Goal: Navigation & Orientation: Find specific page/section

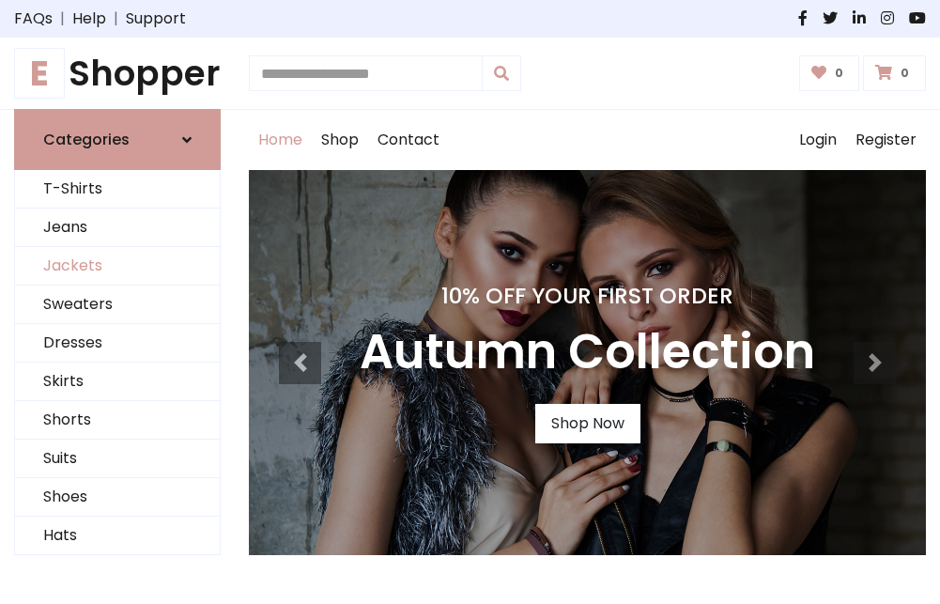
click at [117, 267] on link "Jackets" at bounding box center [117, 266] width 205 height 39
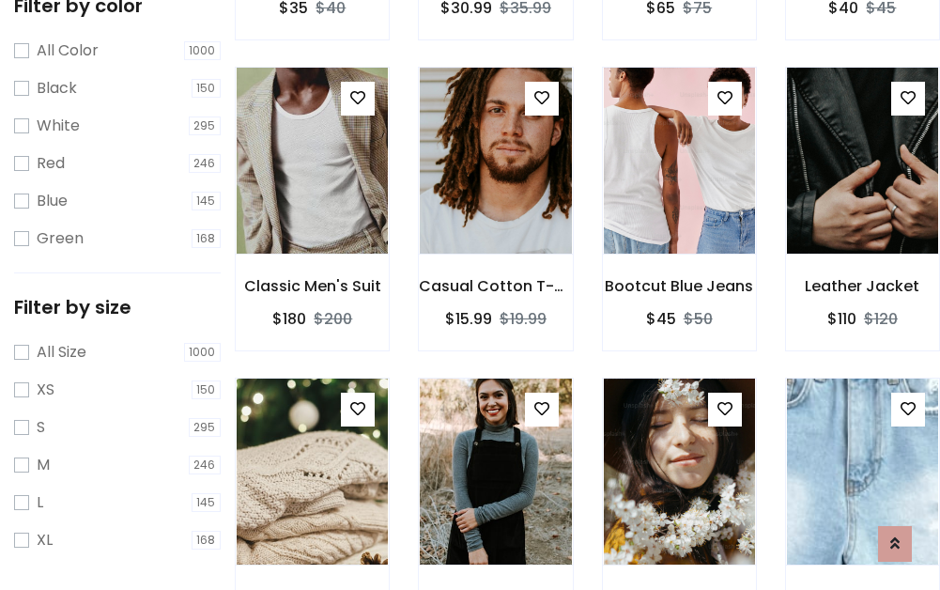
scroll to position [754, 0]
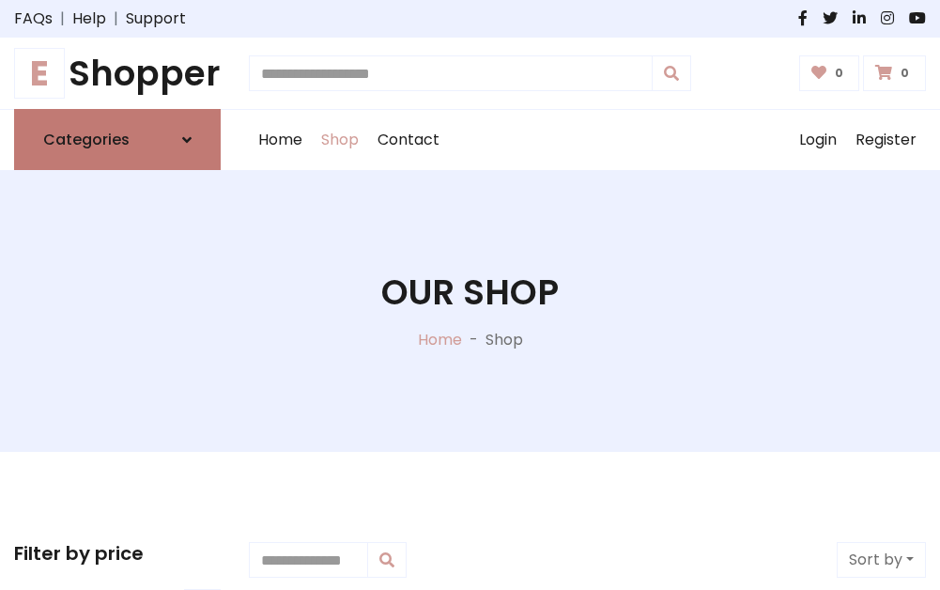
click at [117, 140] on h6 "Categories" at bounding box center [86, 140] width 86 height 18
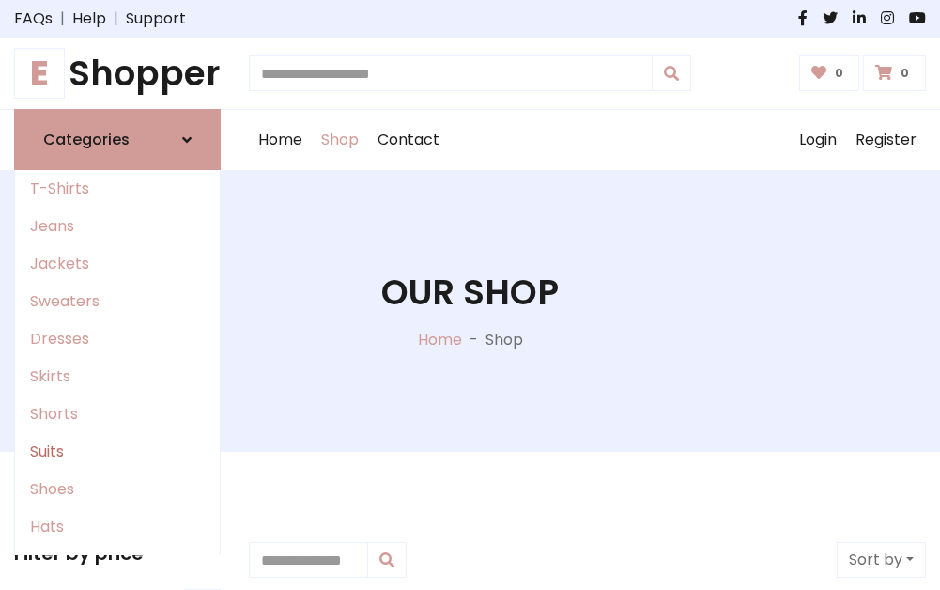
click at [117, 452] on link "Suits" at bounding box center [117, 452] width 205 height 38
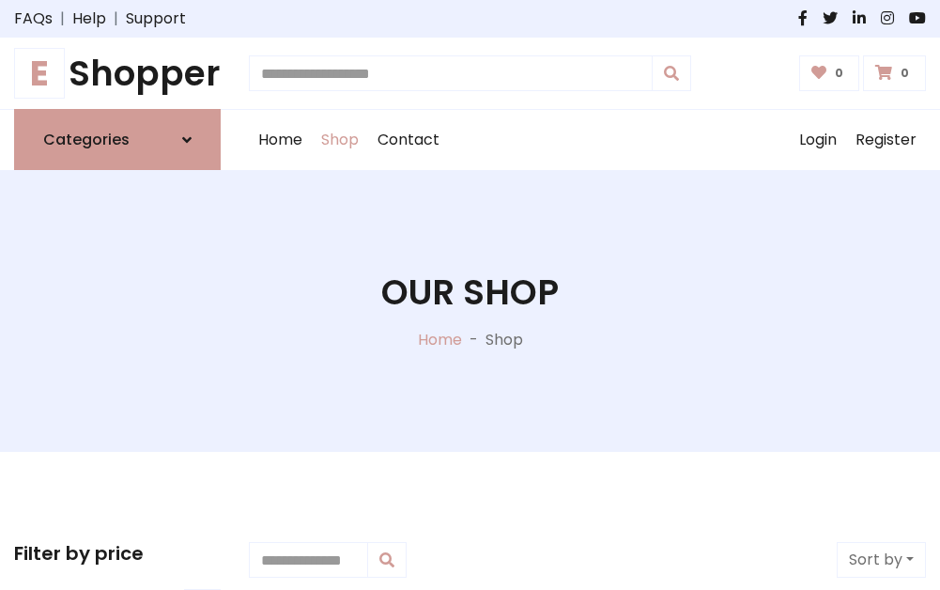
scroll to position [1357, 0]
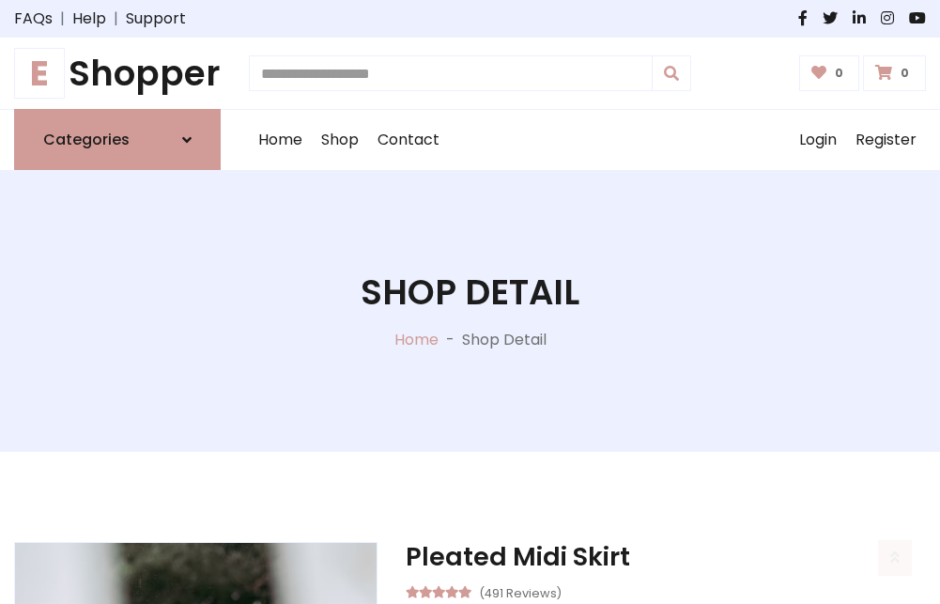
scroll to position [1755, 0]
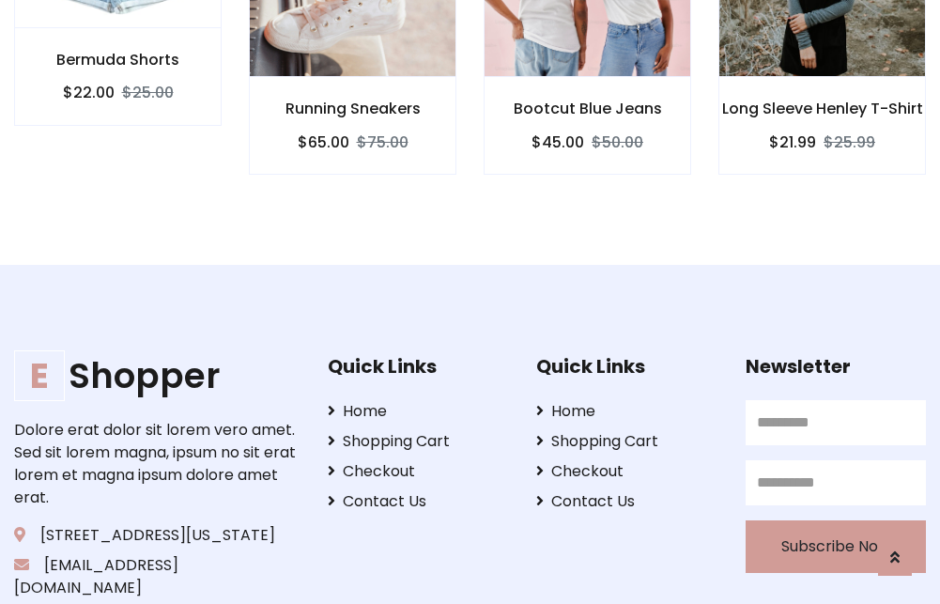
scroll to position [1753, 0]
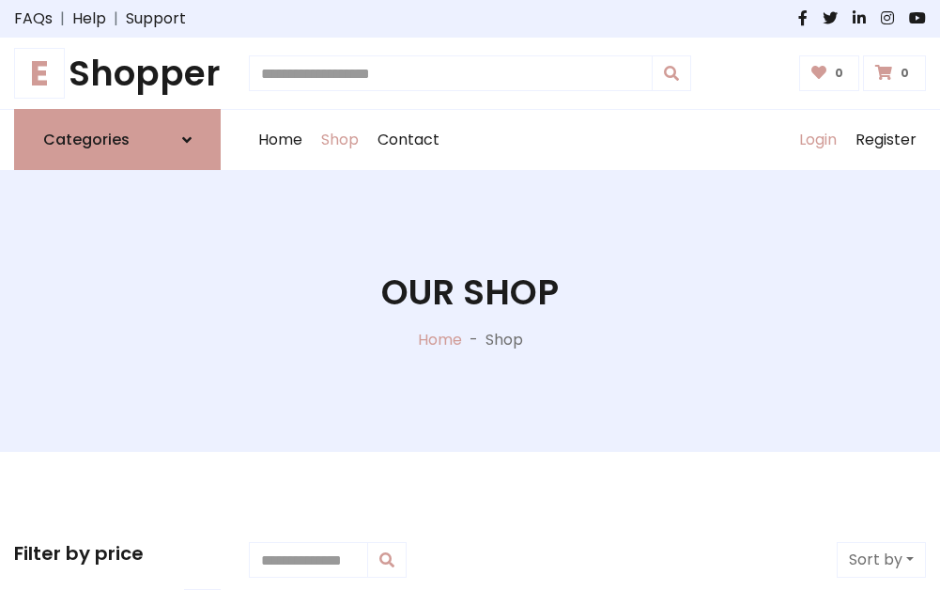
click at [817, 140] on link "Login" at bounding box center [818, 140] width 56 height 60
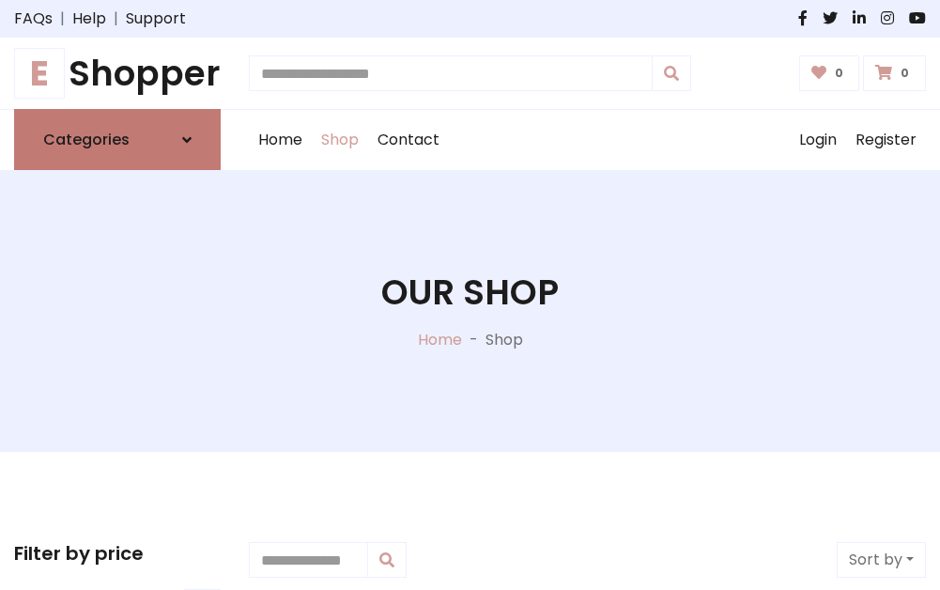
click at [187, 140] on icon at bounding box center [186, 139] width 9 height 15
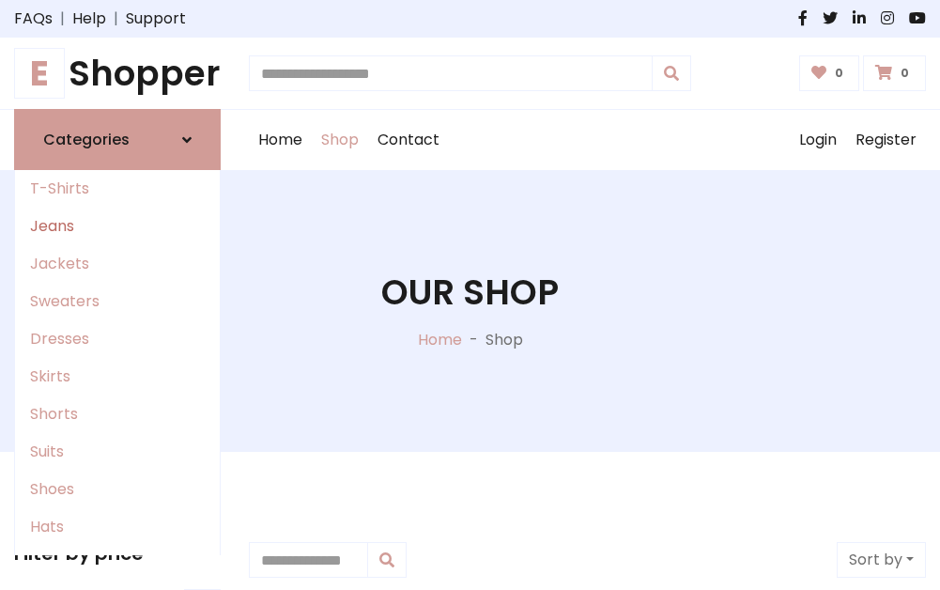
click at [117, 226] on link "Jeans" at bounding box center [117, 227] width 205 height 38
